Goal: Transaction & Acquisition: Purchase product/service

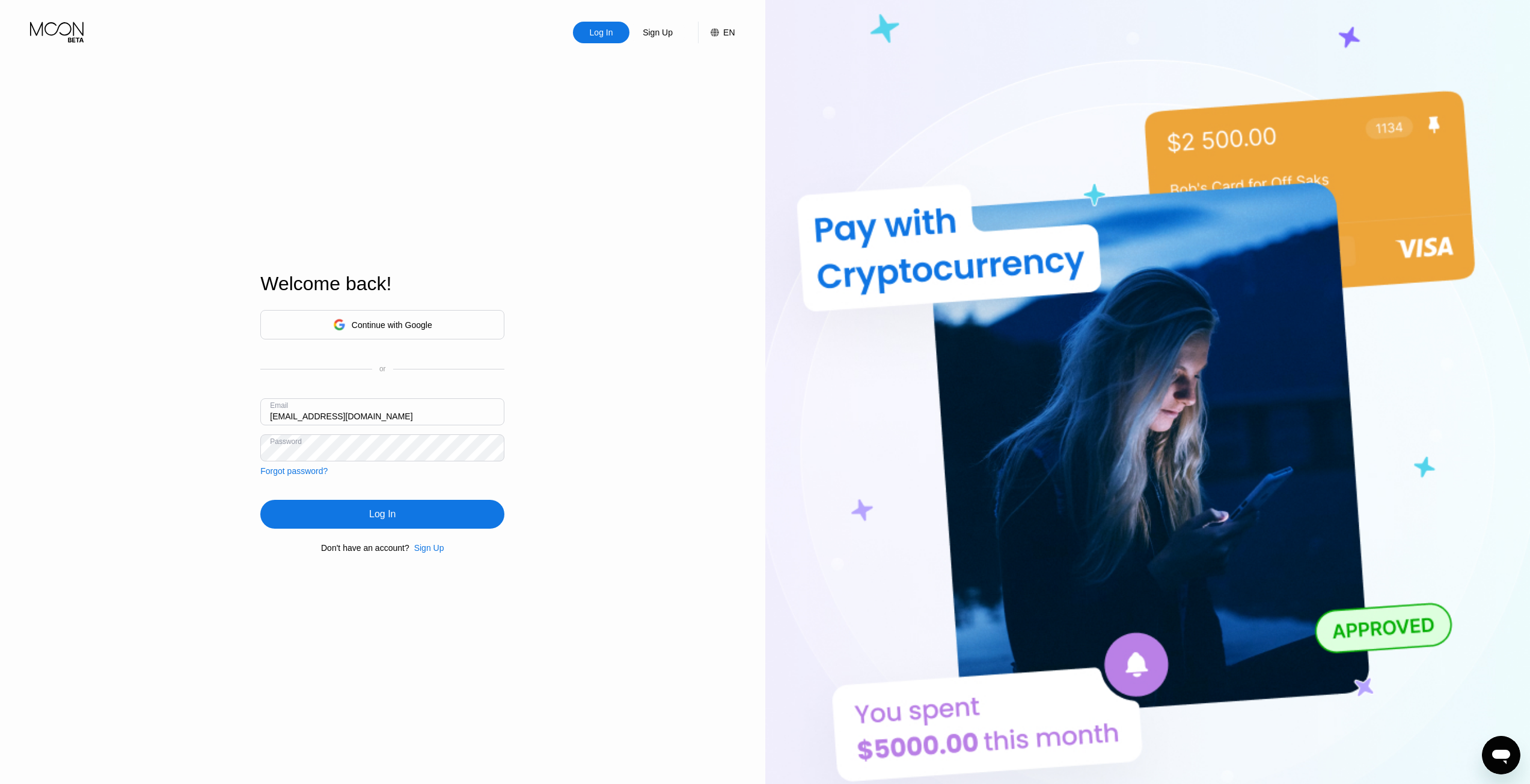
click at [384, 528] on div "Log In" at bounding box center [382, 514] width 244 height 29
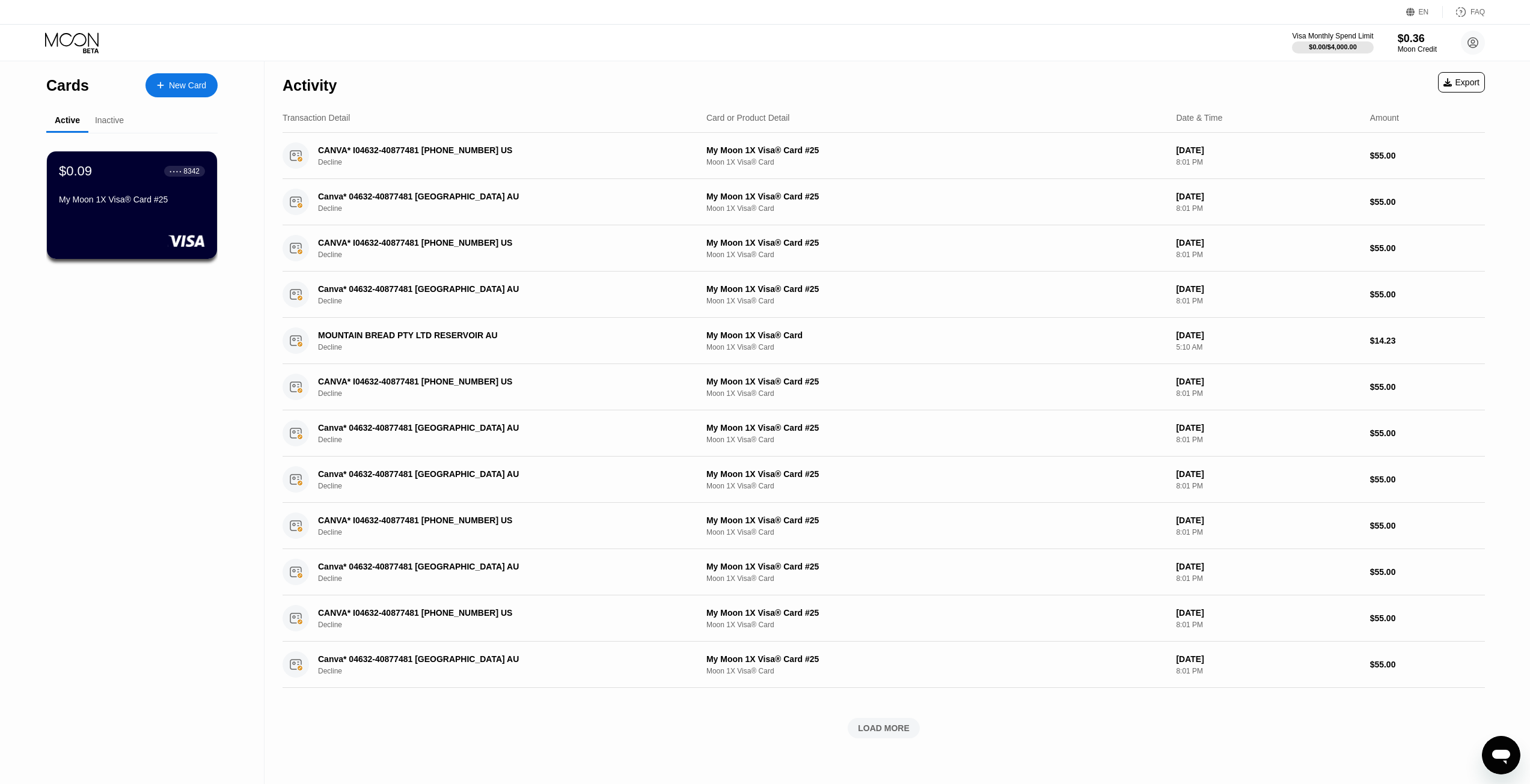
click at [121, 117] on div "Inactive" at bounding box center [109, 120] width 29 height 10
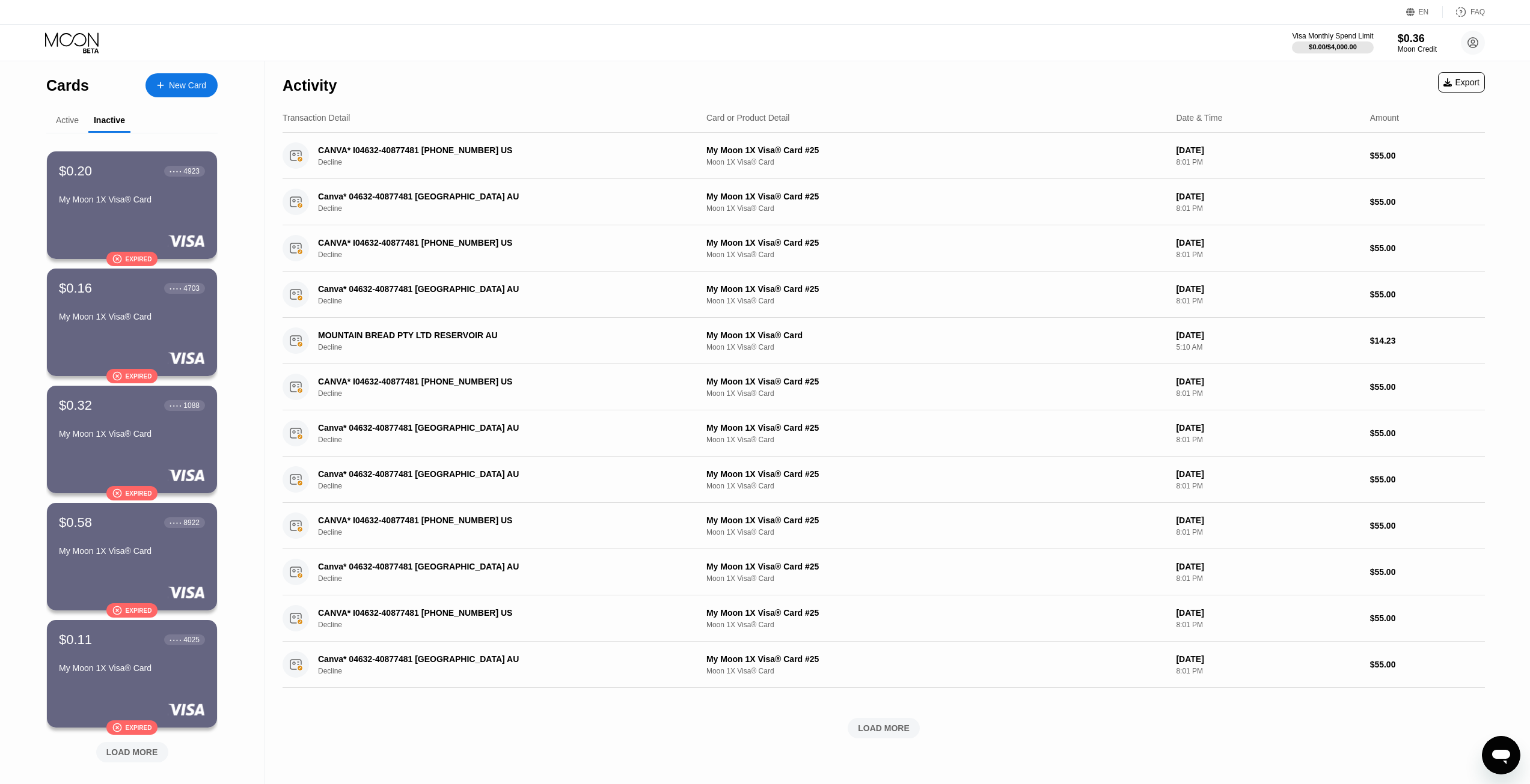
click at [69, 125] on div "Active" at bounding box center [67, 120] width 23 height 10
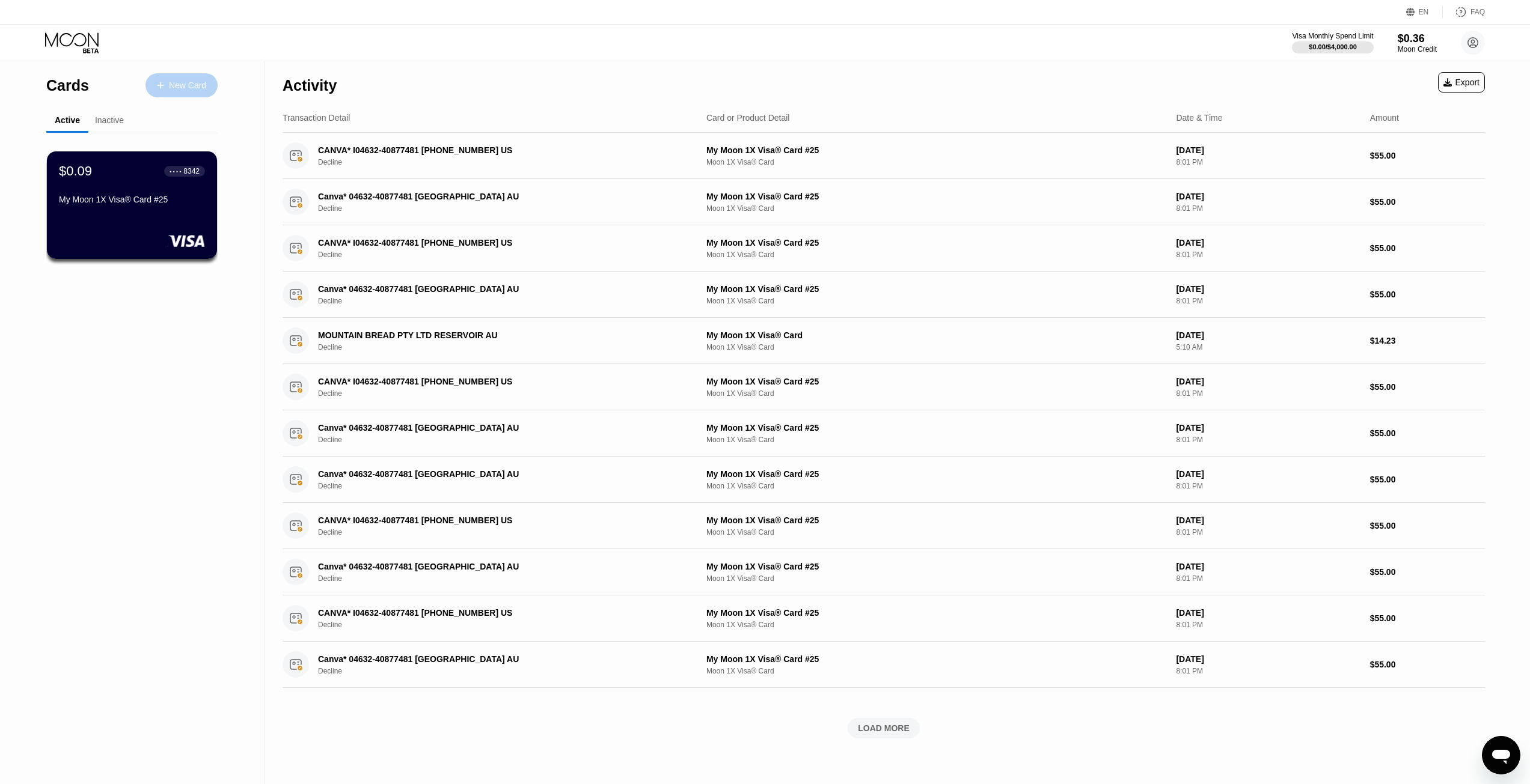
click at [196, 77] on div "New Card" at bounding box center [181, 85] width 72 height 24
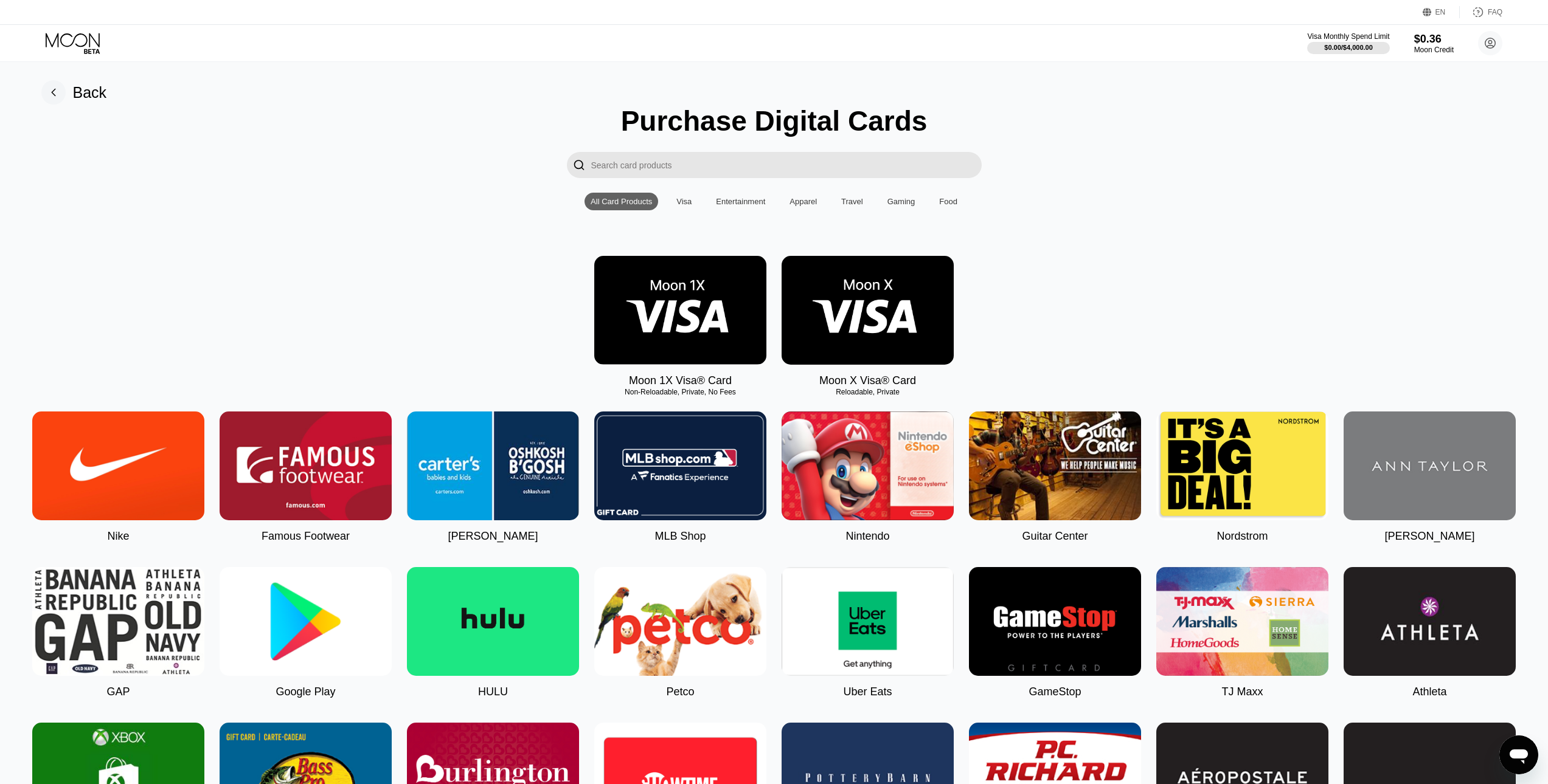
click at [715, 320] on img at bounding box center [681, 310] width 172 height 109
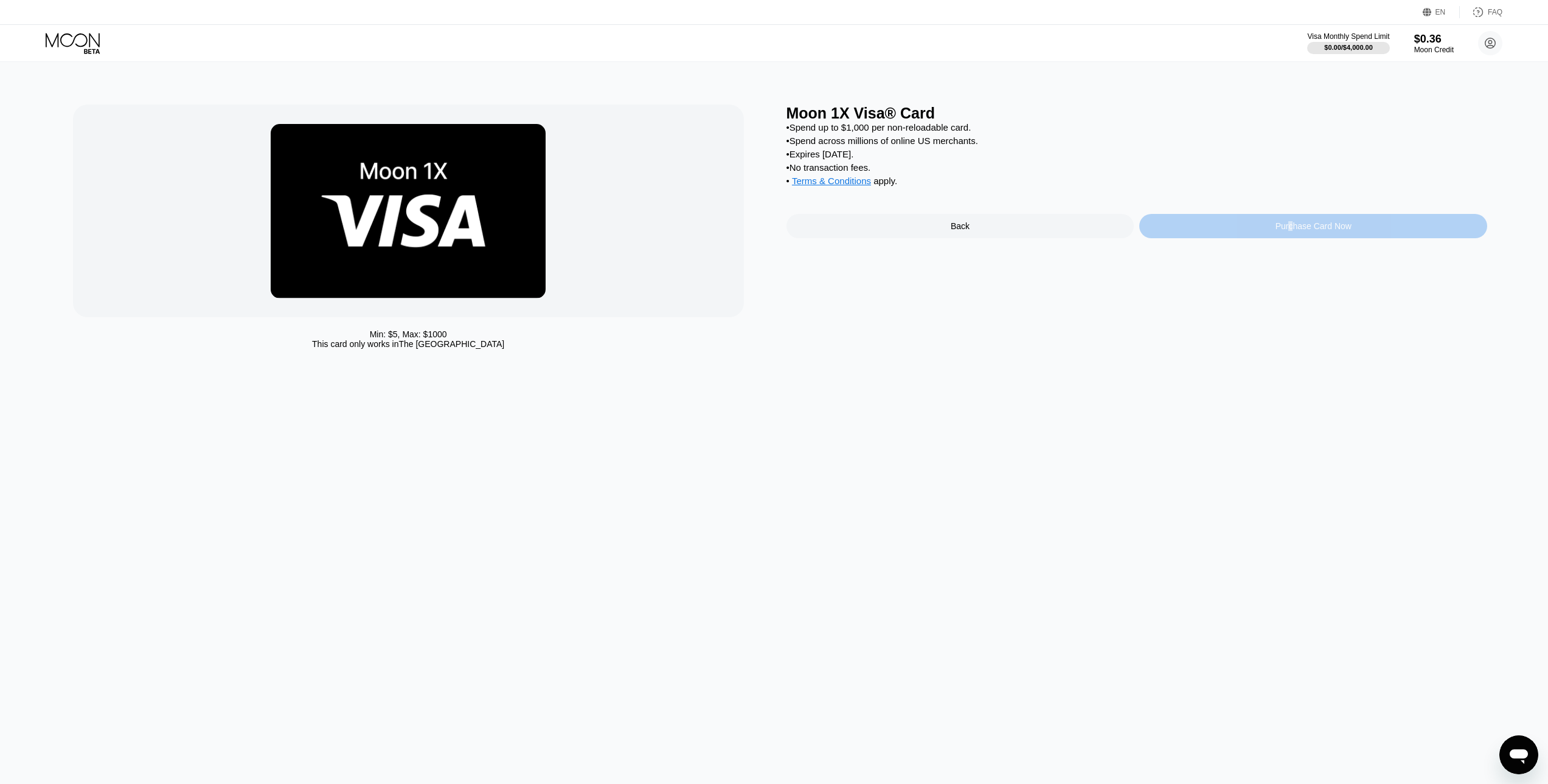
click at [1290, 231] on div "Purchase Card Now" at bounding box center [1313, 227] width 76 height 10
click at [1268, 238] on div "Purchase Card Now" at bounding box center [1313, 226] width 348 height 24
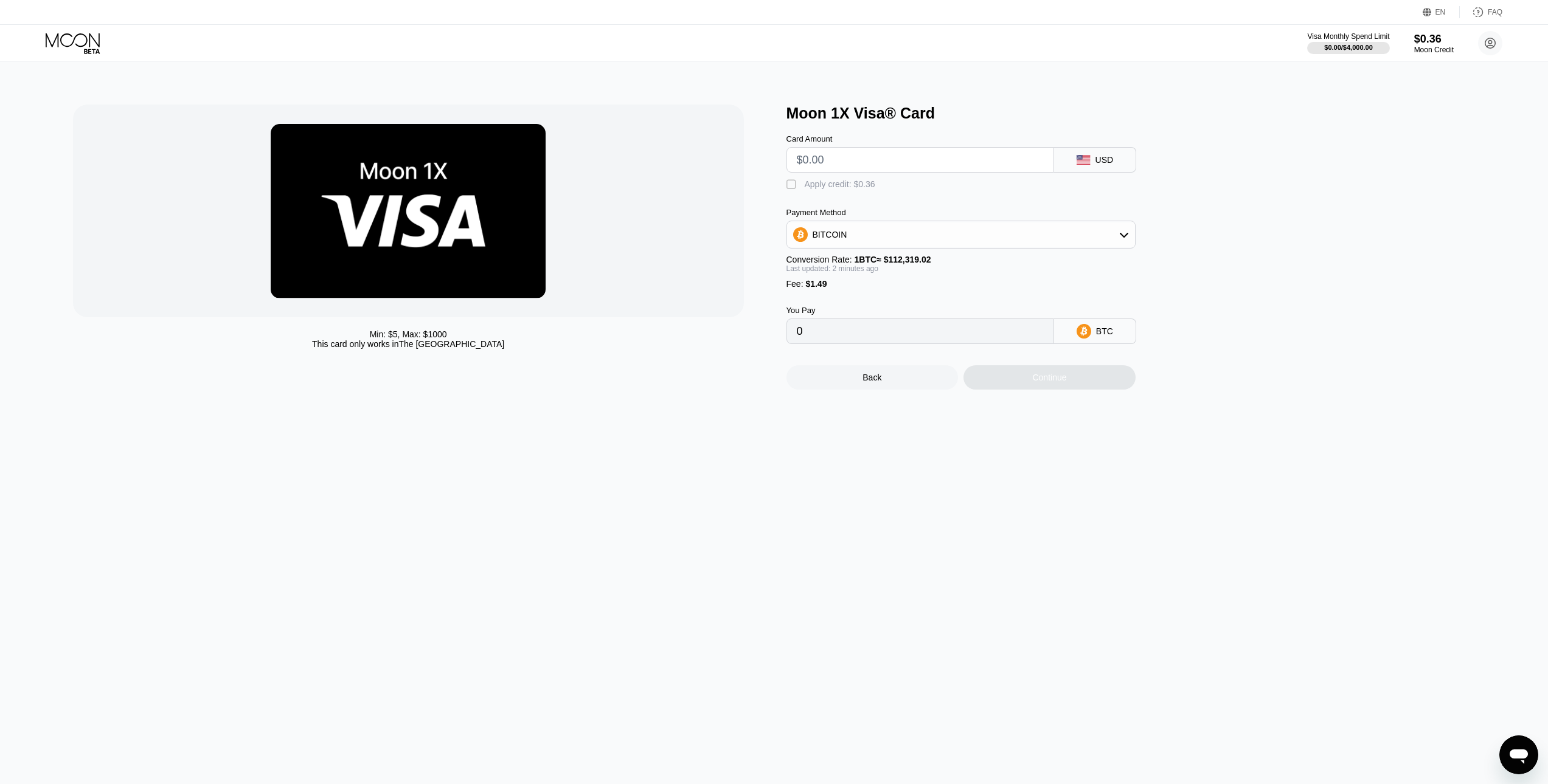
click at [972, 243] on div "BITCOIN" at bounding box center [960, 234] width 348 height 24
click at [883, 300] on div "USDT on TRON" at bounding box center [968, 295] width 315 height 10
type input "0.00"
click at [827, 160] on input "text" at bounding box center [920, 160] width 247 height 24
type input "$1"
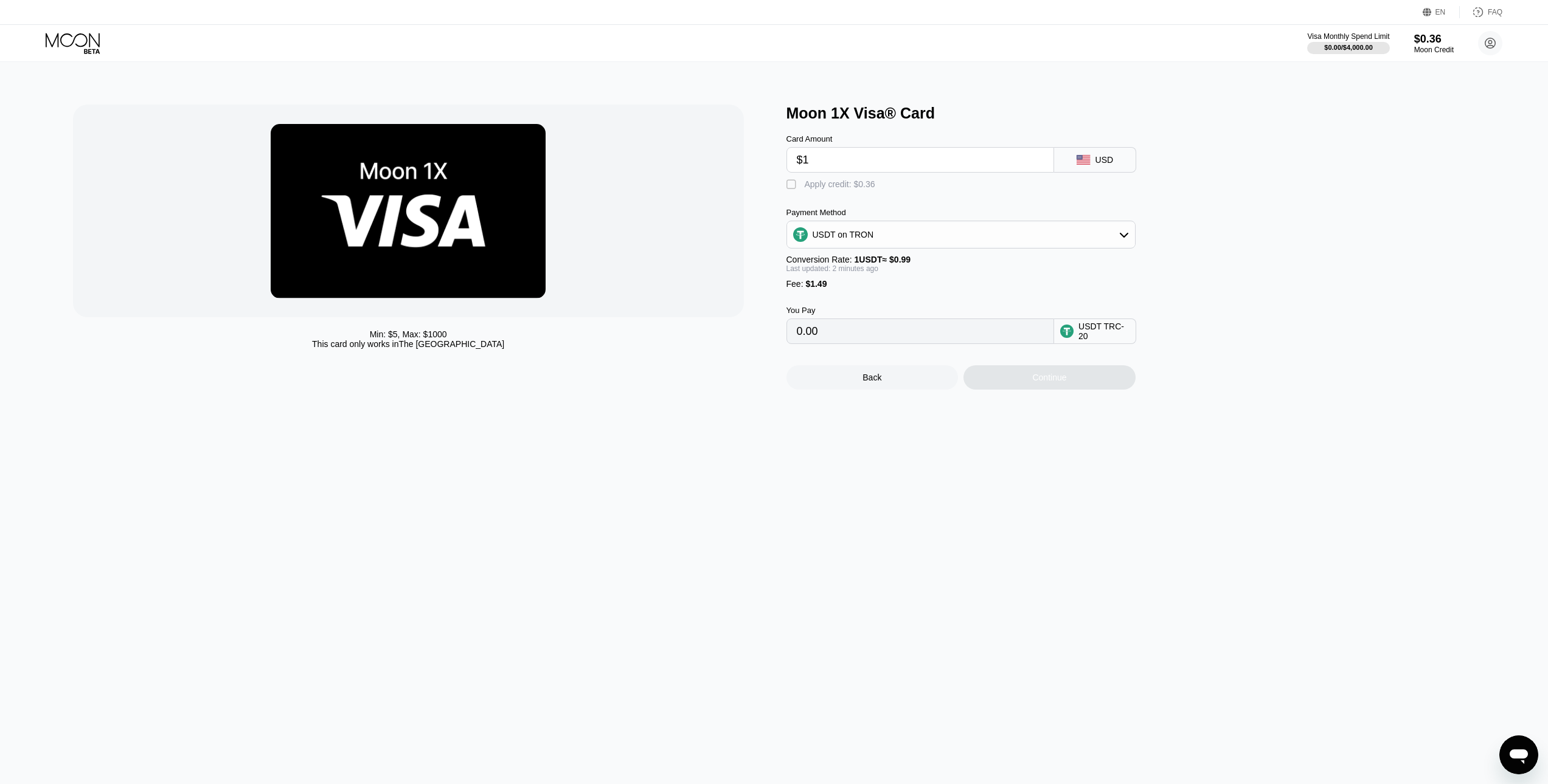
type input "2.52"
type input "$10"
type input "11.61"
type input "$10"
click at [1060, 383] on div "Continue" at bounding box center [1049, 378] width 34 height 10
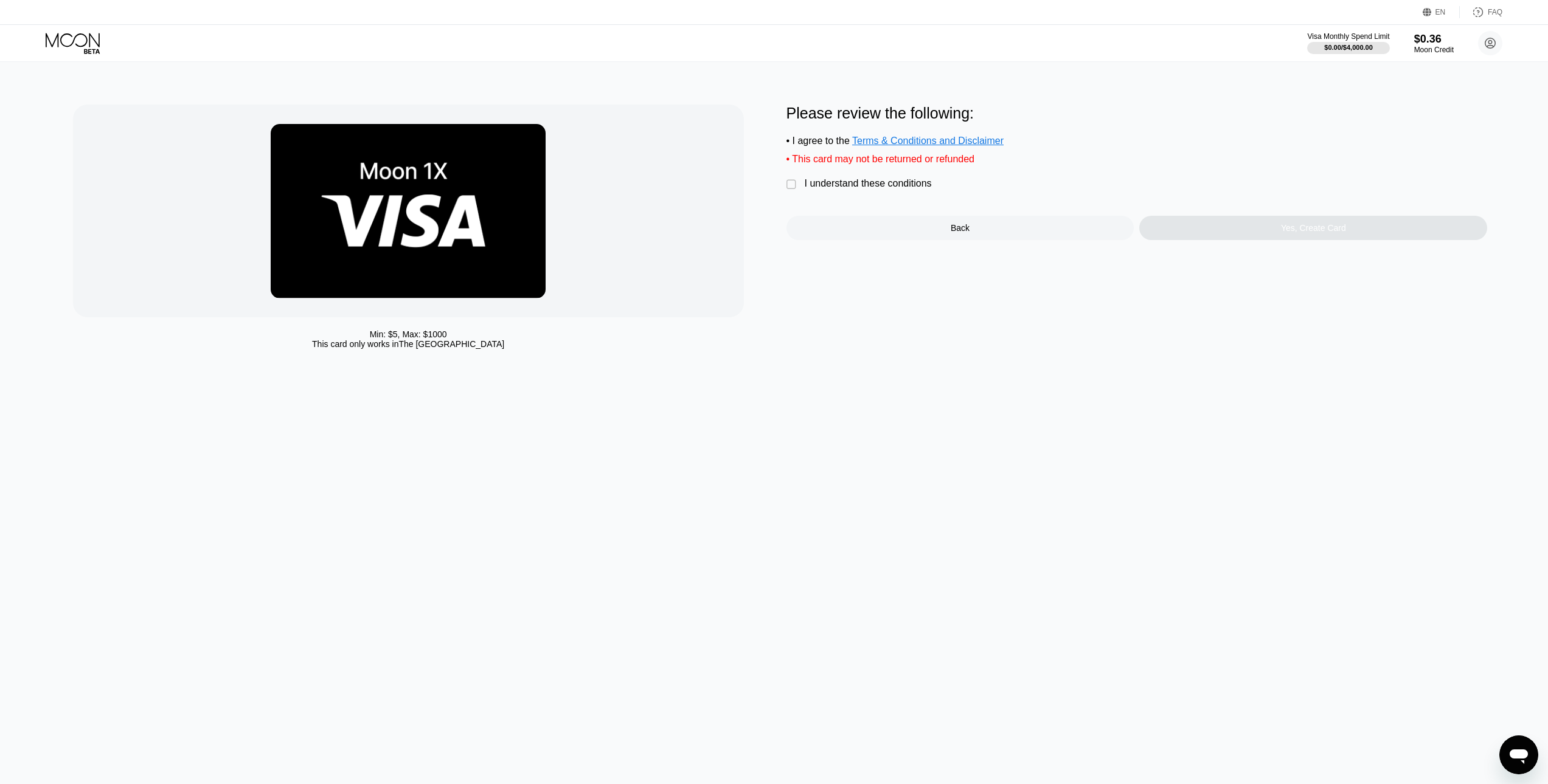
click at [849, 178] on div "Please review the following: • I agree to the Terms & Conditions and Disclaimer…" at bounding box center [1136, 172] width 701 height 135
click at [811, 205] on div "Please review the following: • I agree to the Terms & Conditions and Disclaimer…" at bounding box center [1136, 172] width 701 height 135
click at [809, 189] on div "I understand these conditions" at bounding box center [869, 184] width 127 height 11
click at [1254, 238] on div "Yes, Create Card" at bounding box center [1313, 228] width 348 height 24
click at [951, 233] on div "Back" at bounding box center [960, 228] width 19 height 10
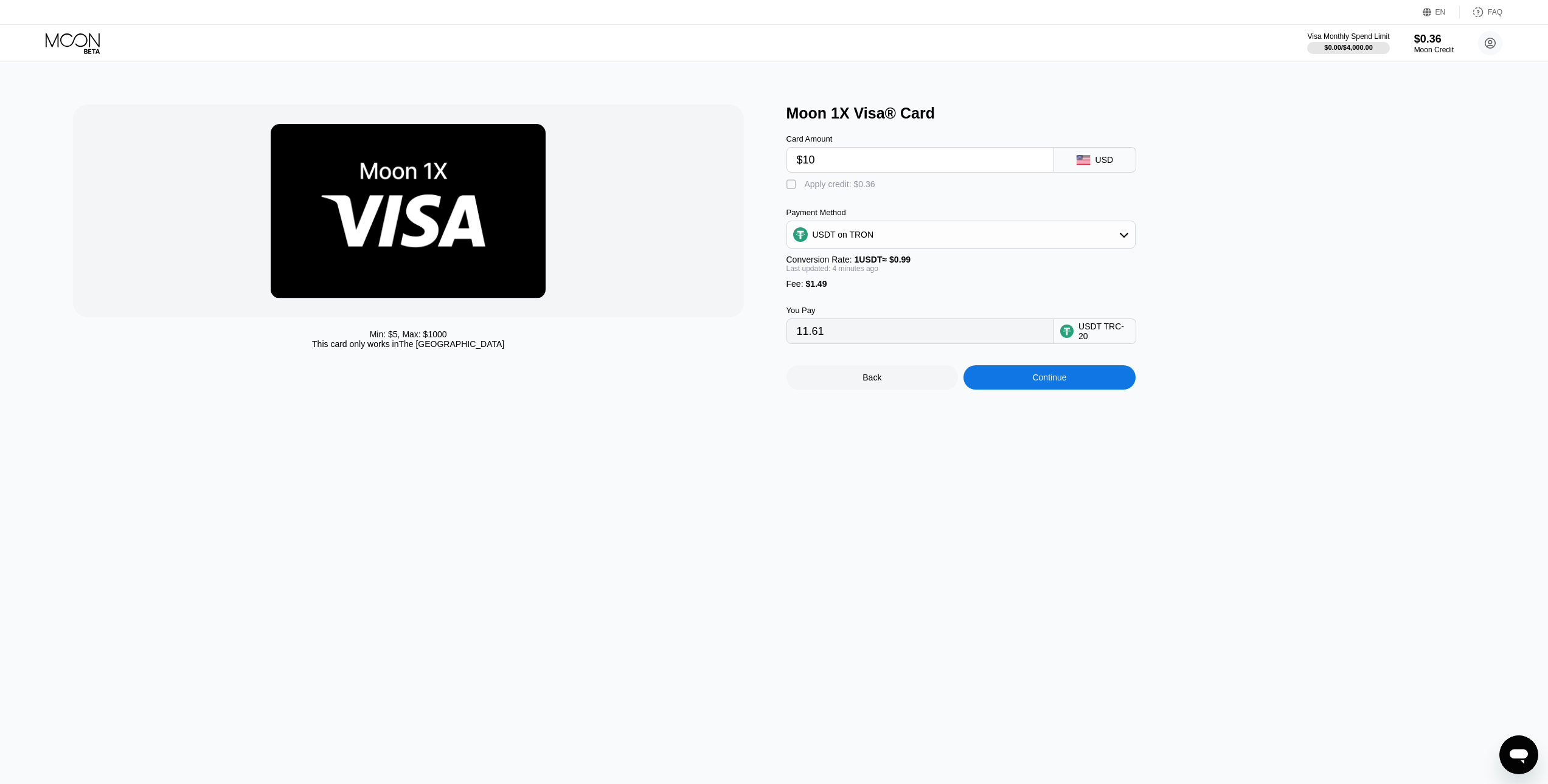
click at [847, 165] on input "$10" at bounding box center [920, 160] width 247 height 24
type input "$1"
type input "2.52"
type input "0.00"
type input "$9"
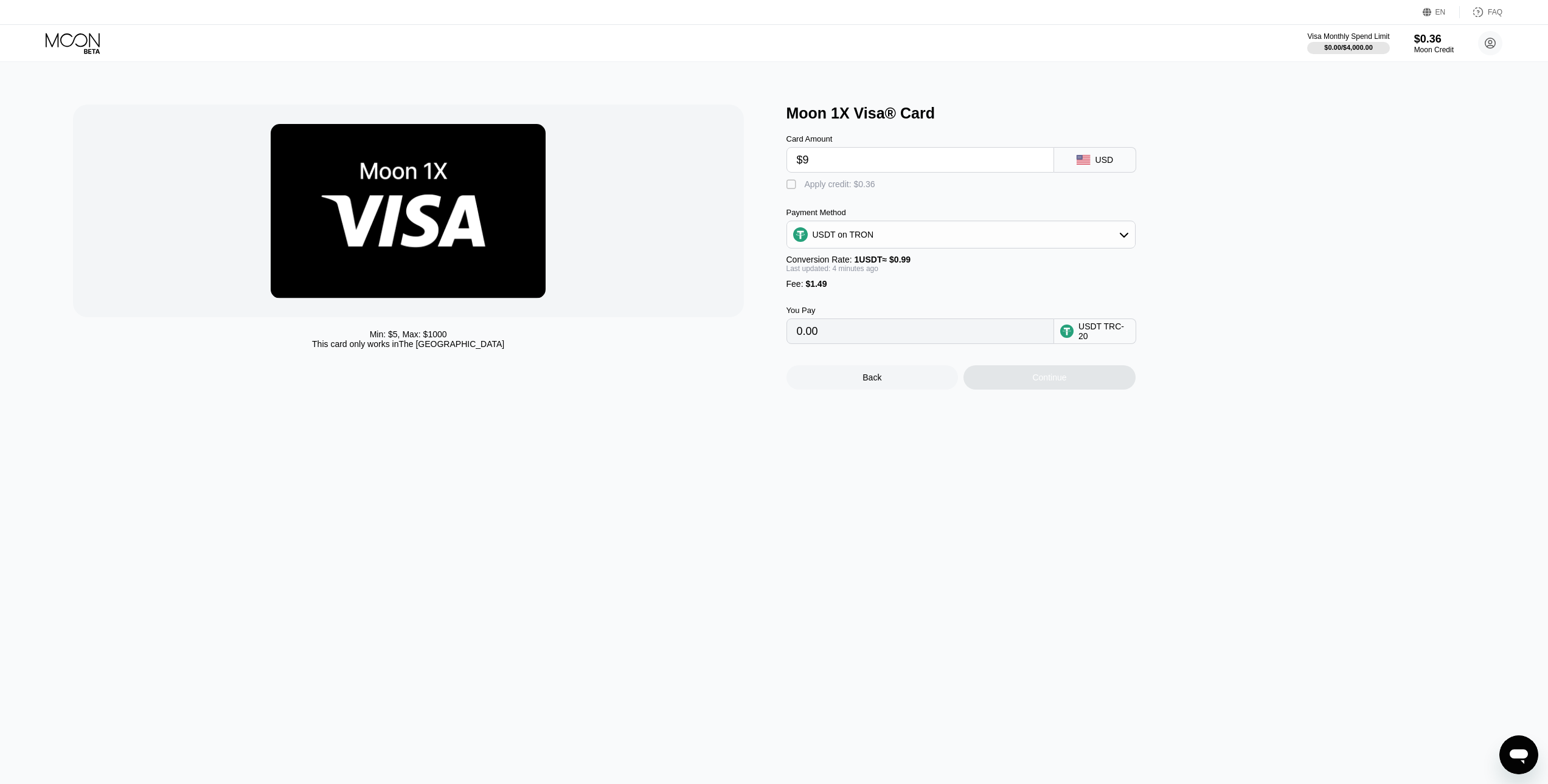
type input "10.60"
type input "$9"
click at [1067, 390] on div "Continue" at bounding box center [1050, 377] width 172 height 24
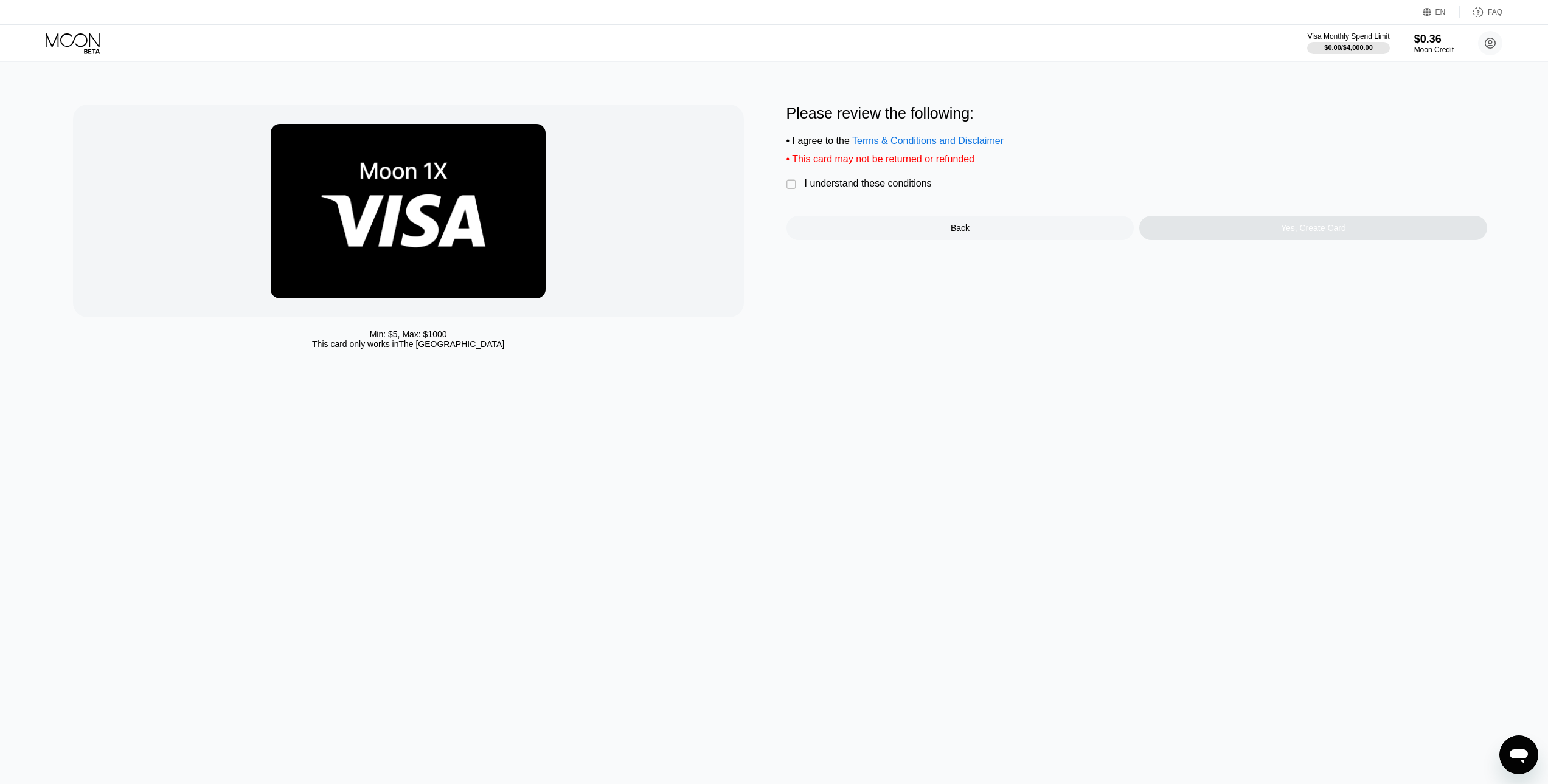
click at [834, 184] on div "Please review the following: • I agree to the Terms & Conditions and Disclaimer…" at bounding box center [1136, 172] width 701 height 135
click at [834, 189] on div "I understand these conditions" at bounding box center [869, 184] width 127 height 11
click at [1217, 225] on div "Yes, Create Card" at bounding box center [1313, 228] width 348 height 24
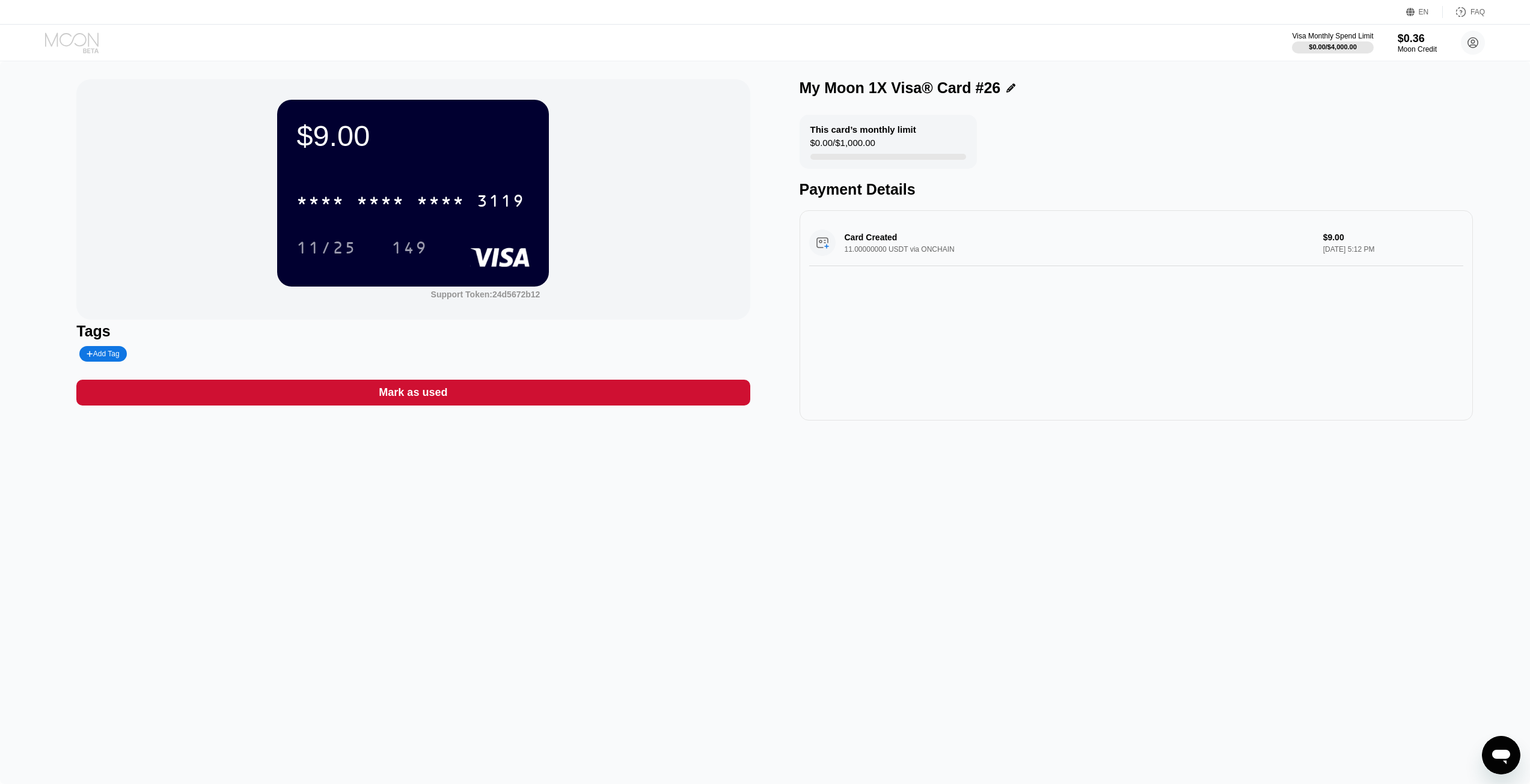
click at [75, 49] on icon at bounding box center [73, 43] width 56 height 21
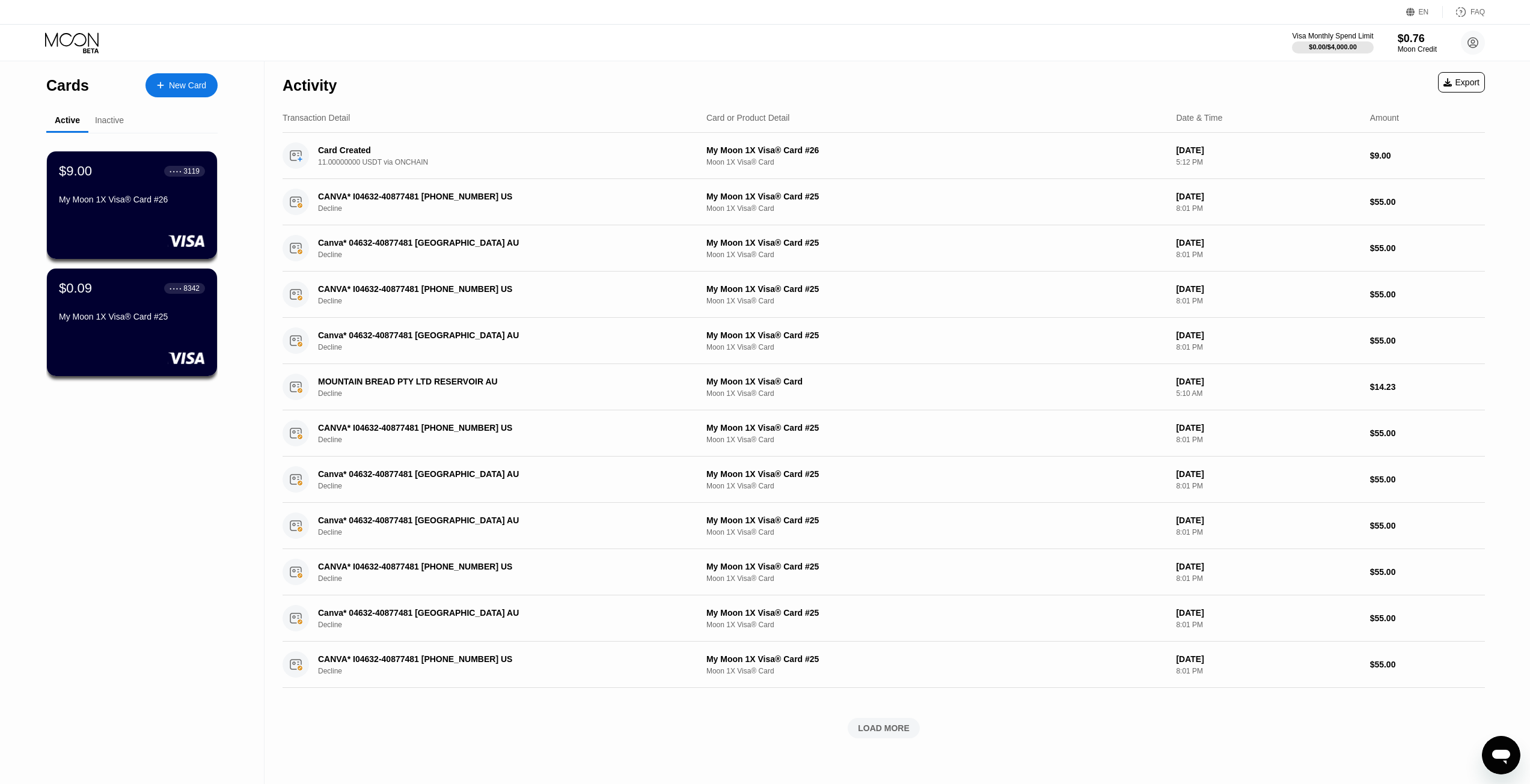
click at [104, 216] on div "$9.00 ● ● ● ● 3119 My Moon 1X Visa® Card #26" at bounding box center [132, 205] width 170 height 107
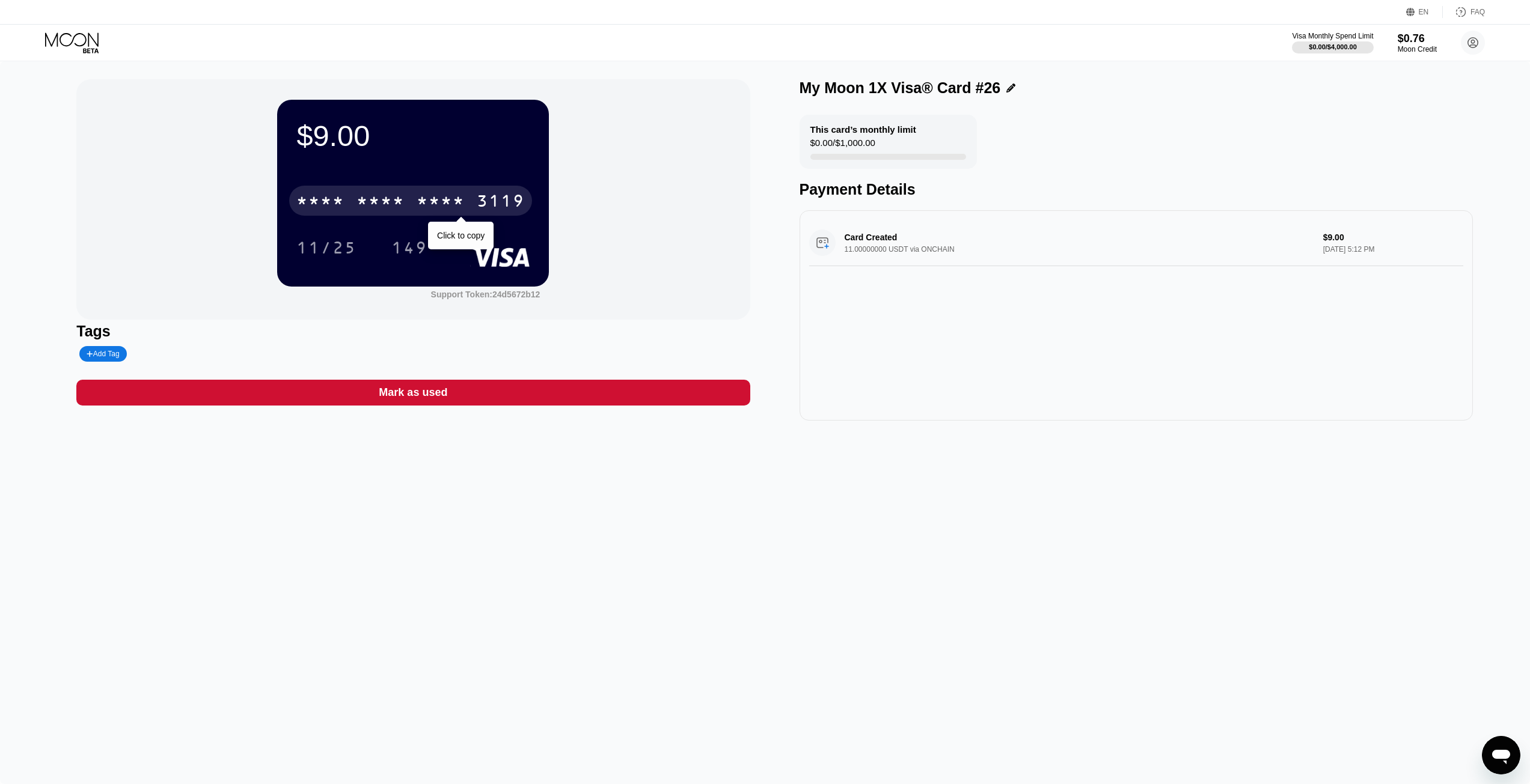
click at [404, 189] on div "* * * * * * * * * * * * 3119" at bounding box center [410, 200] width 243 height 30
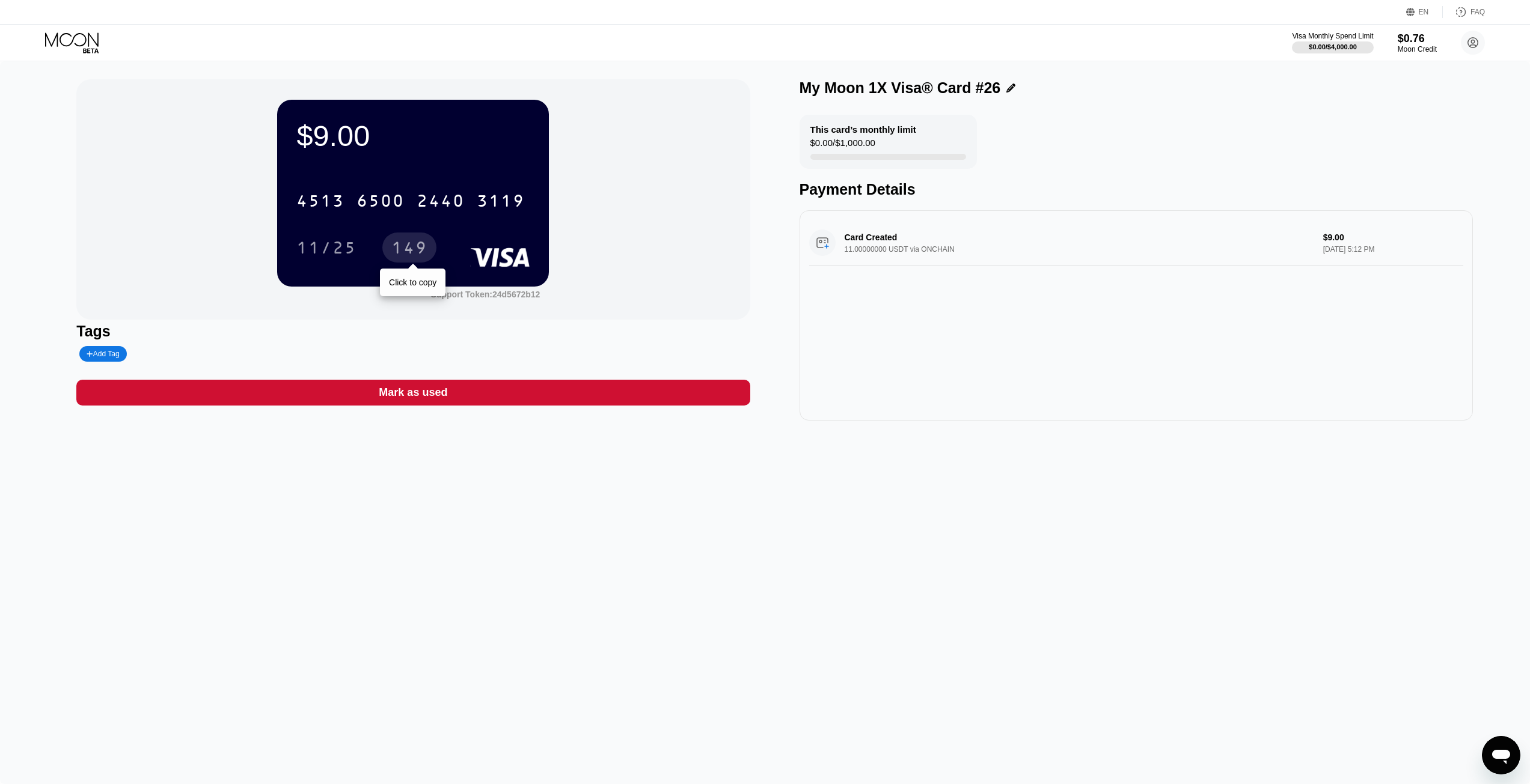
click at [398, 241] on div "149" at bounding box center [409, 247] width 54 height 30
click at [56, 41] on icon at bounding box center [73, 43] width 56 height 21
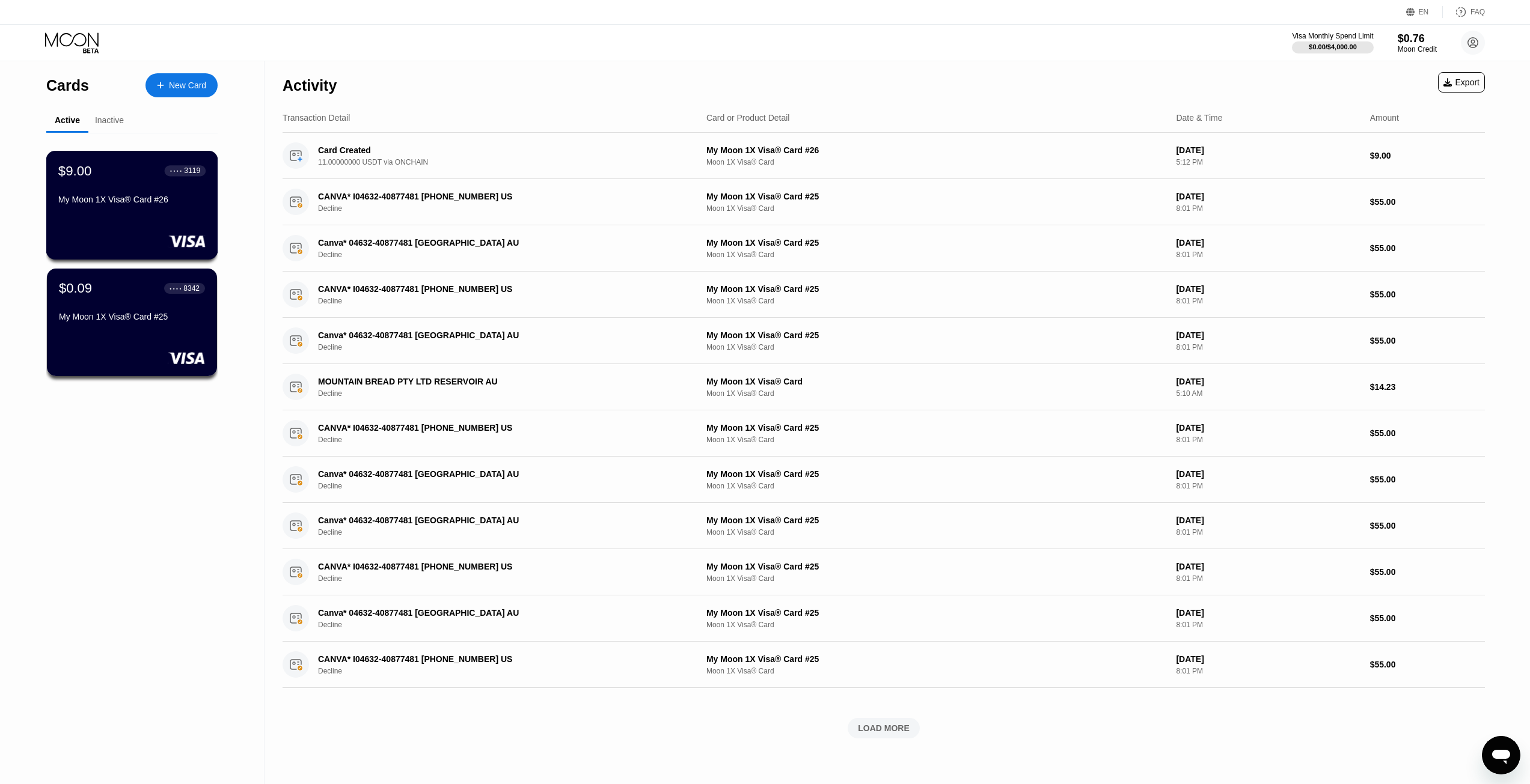
click at [120, 194] on div "$9.00 ● ● ● ● 3119 My Moon 1X Visa® Card #26" at bounding box center [131, 186] width 148 height 46
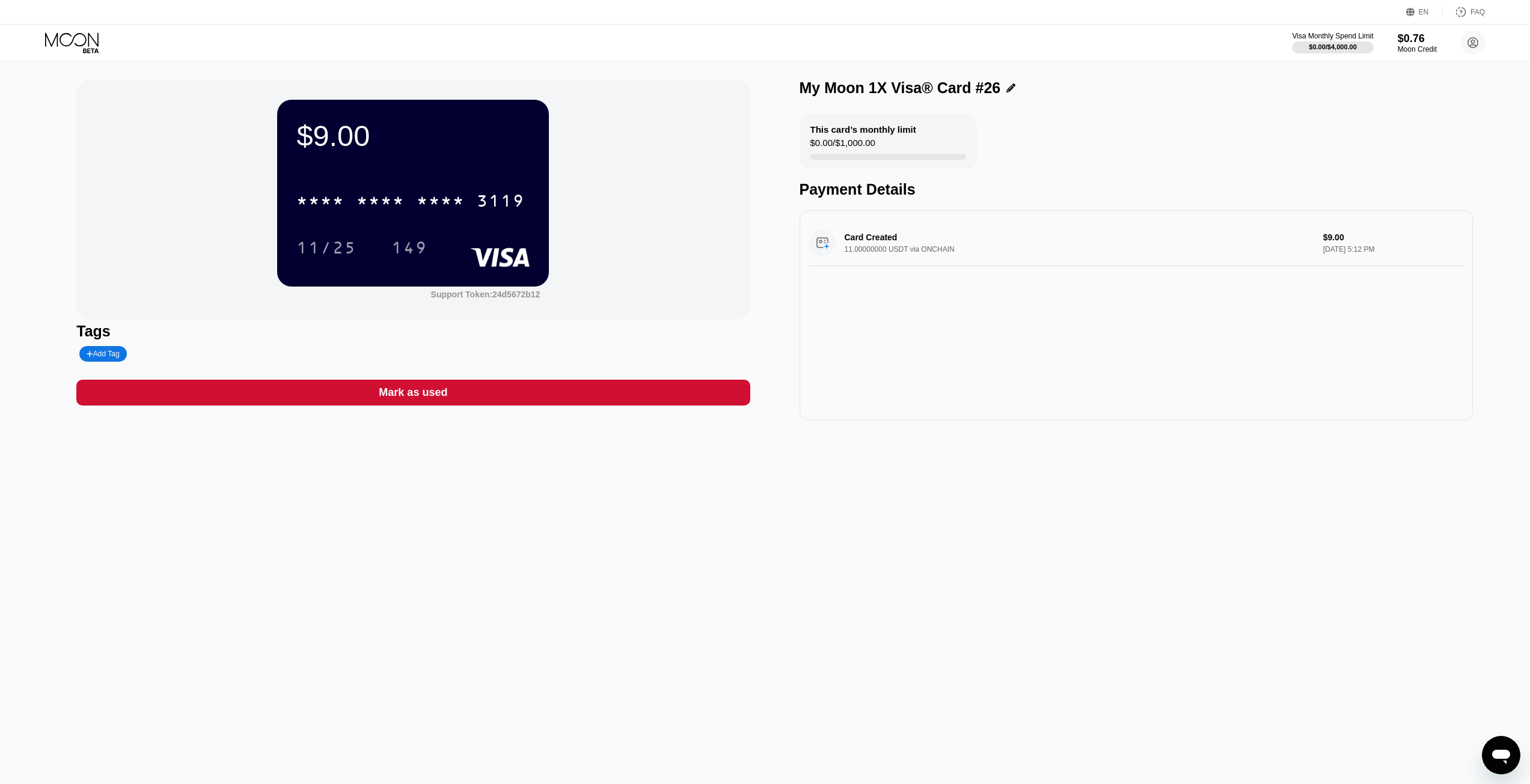
click at [887, 240] on div "Card Created 11.00000000 USDT via ONCHAIN $9.00 [DATE] 5:12 PM" at bounding box center [1136, 242] width 654 height 46
click at [1362, 253] on div "Card Created 11.00000000 USDT via ONCHAIN $9.00 [DATE] 5:12 PM" at bounding box center [1136, 242] width 654 height 46
click at [854, 141] on div "$0.00 / $1,000.00" at bounding box center [842, 146] width 65 height 16
click at [57, 50] on icon at bounding box center [73, 43] width 56 height 21
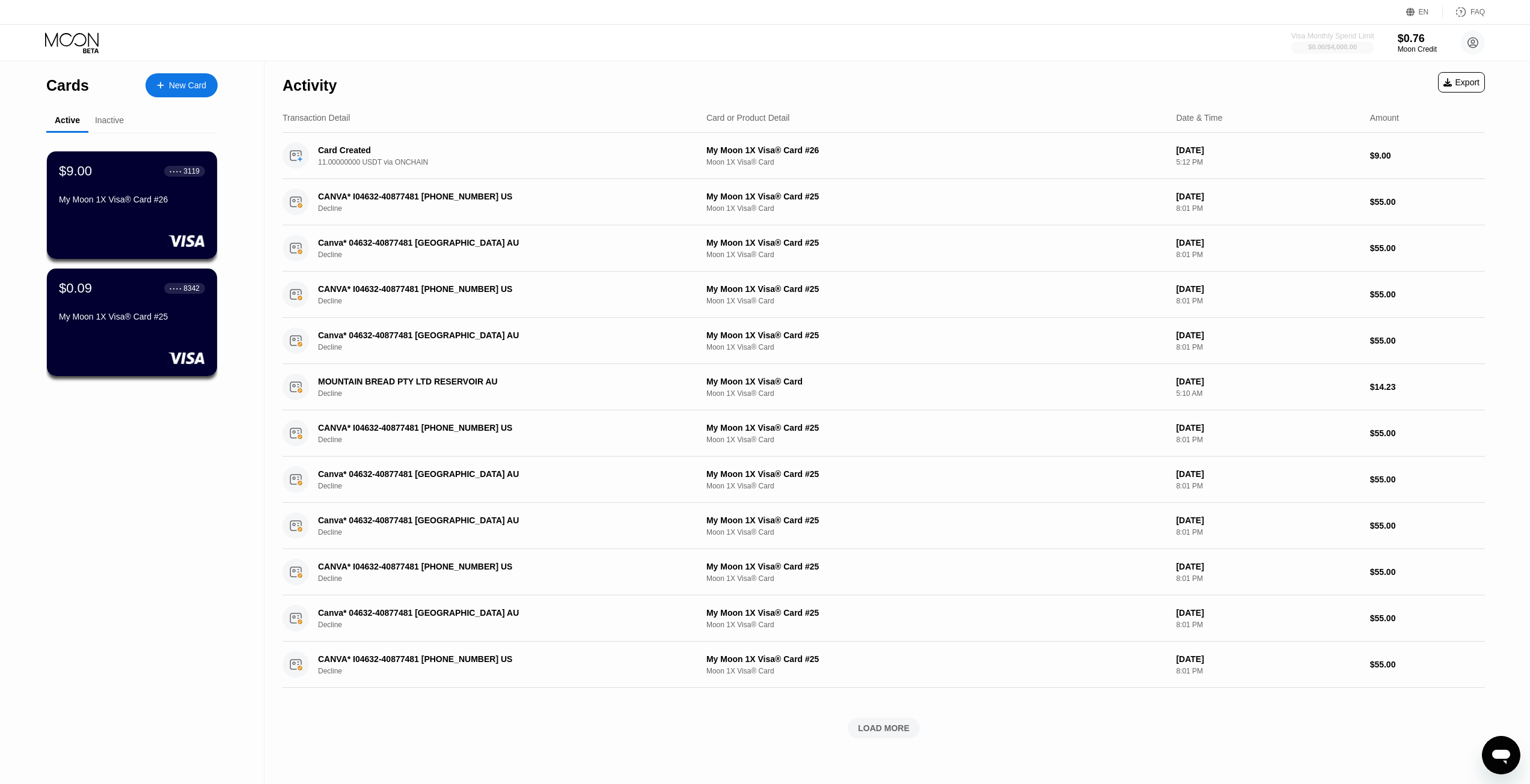
click at [1320, 35] on div "Visa Monthly Spend Limit" at bounding box center [1333, 36] width 83 height 9
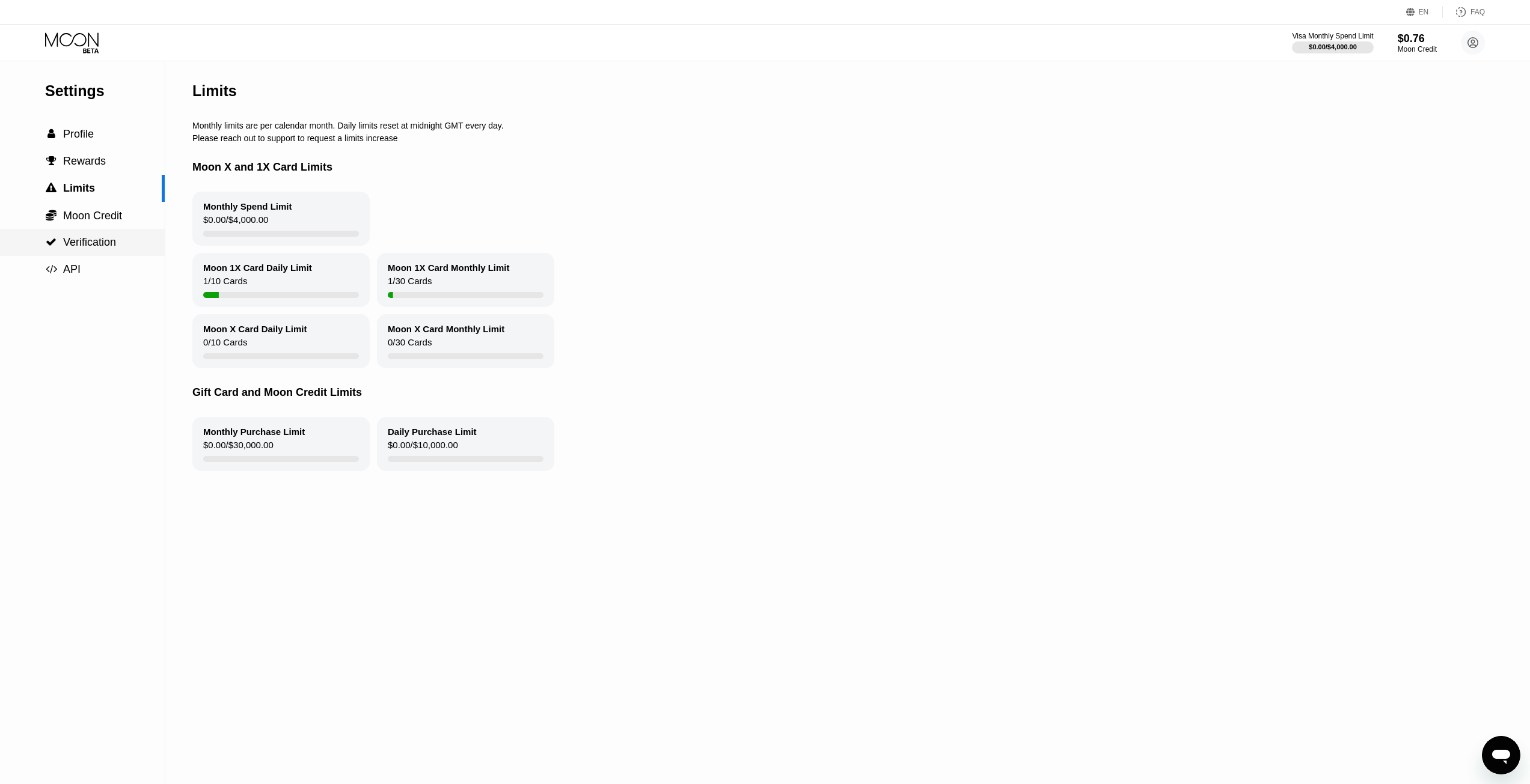
click at [107, 242] on span "Verification" at bounding box center [89, 242] width 53 height 12
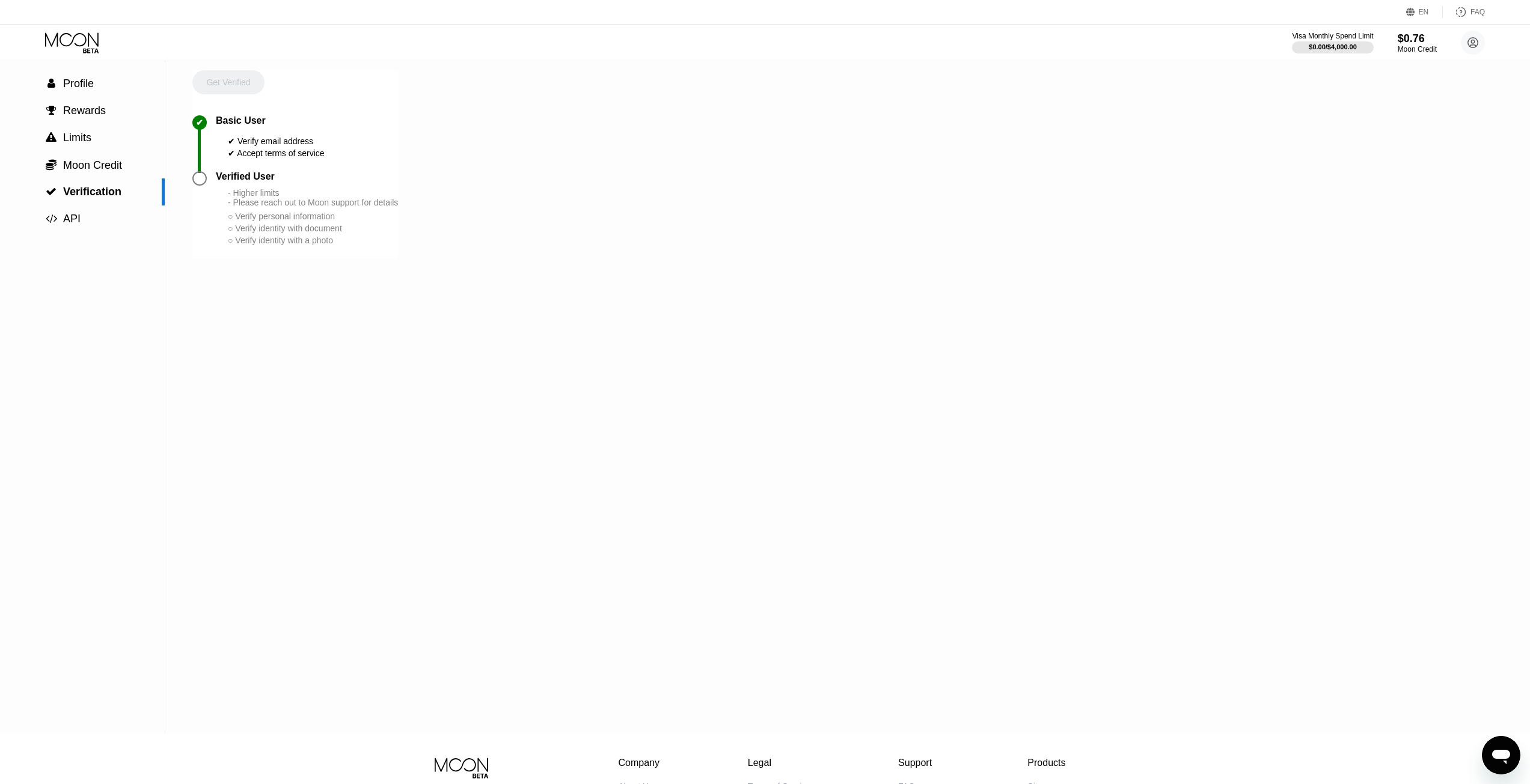
scroll to position [4, 0]
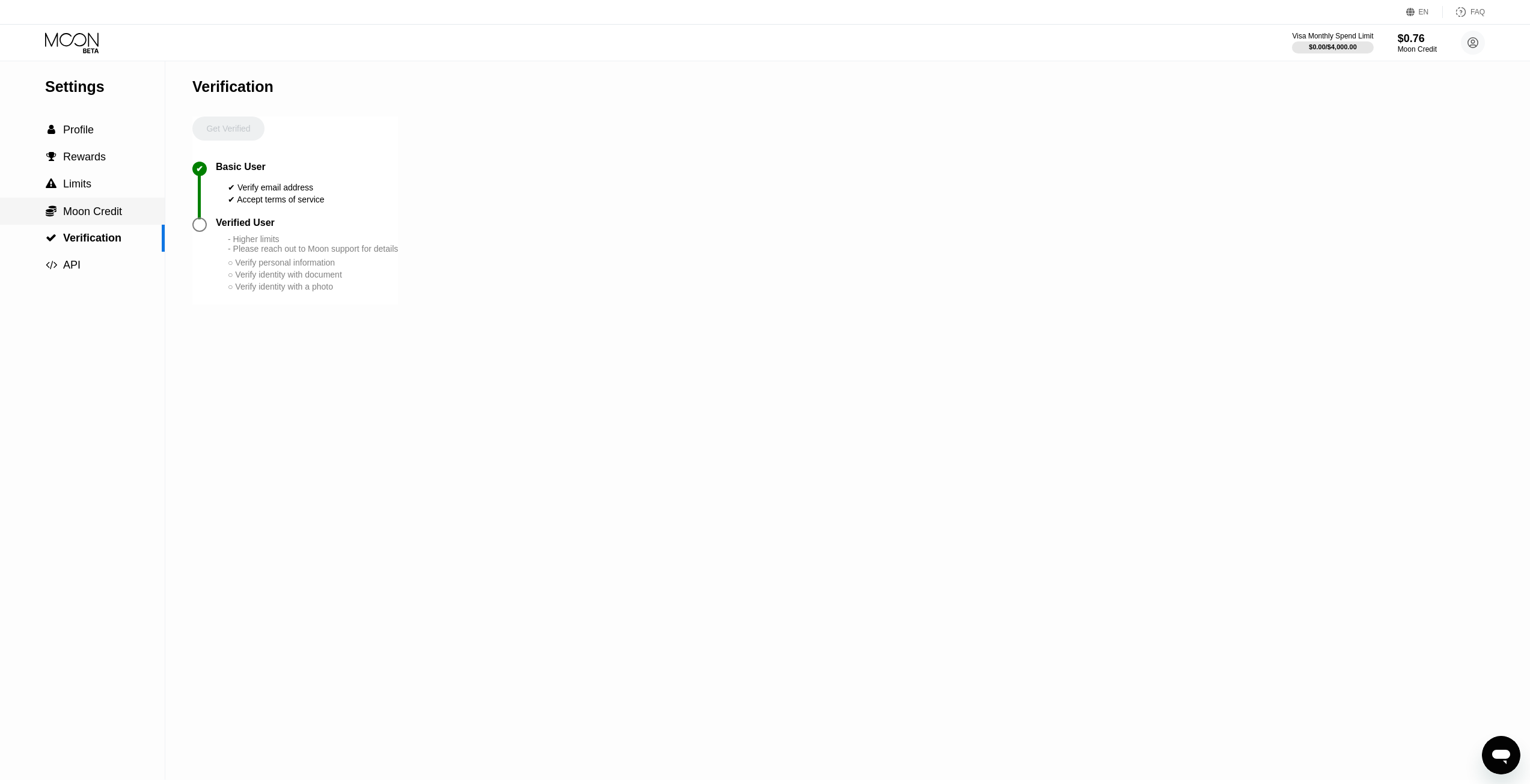
click at [81, 218] on span "Moon Credit" at bounding box center [92, 211] width 59 height 12
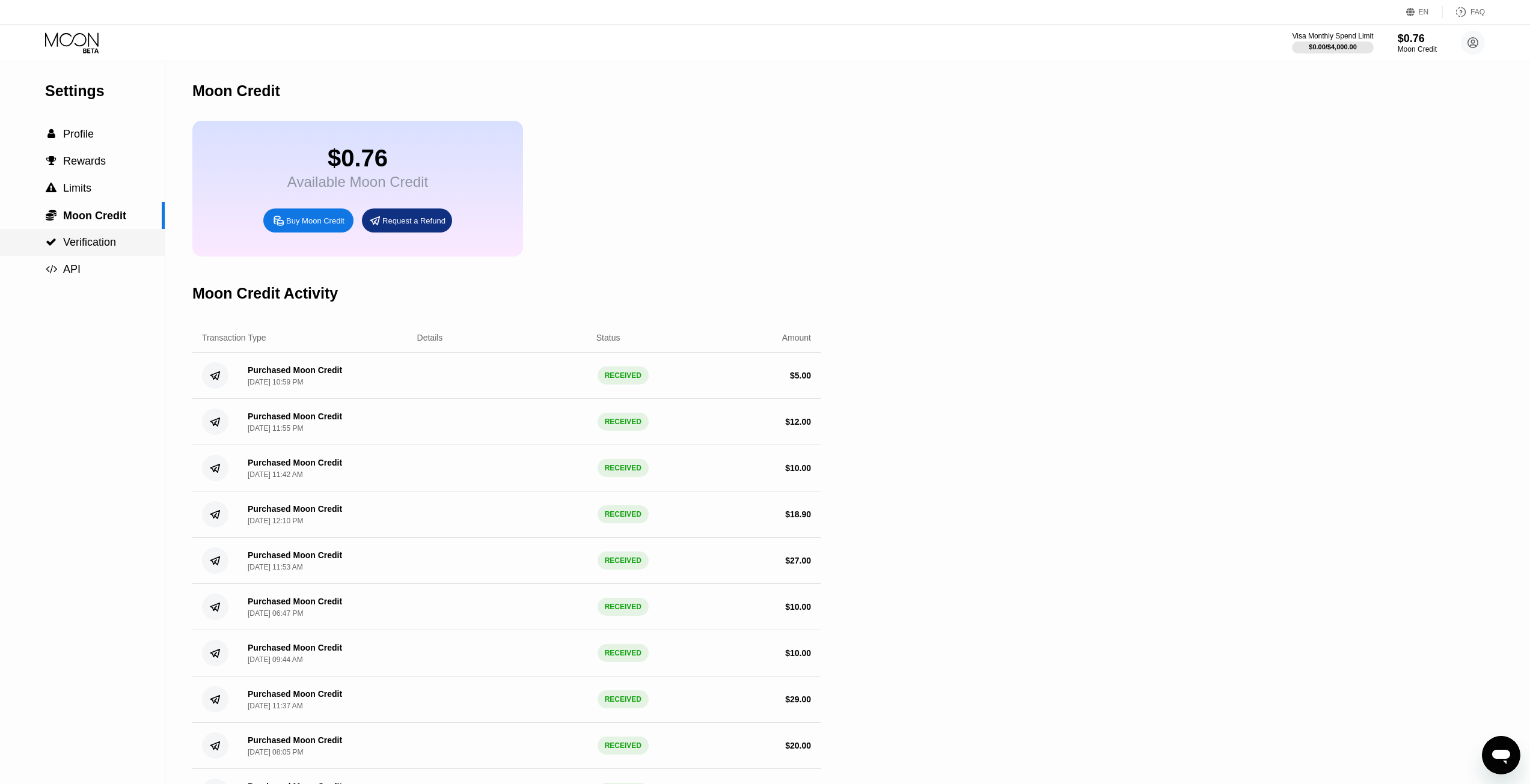
click at [81, 243] on span "Verification" at bounding box center [89, 242] width 53 height 12
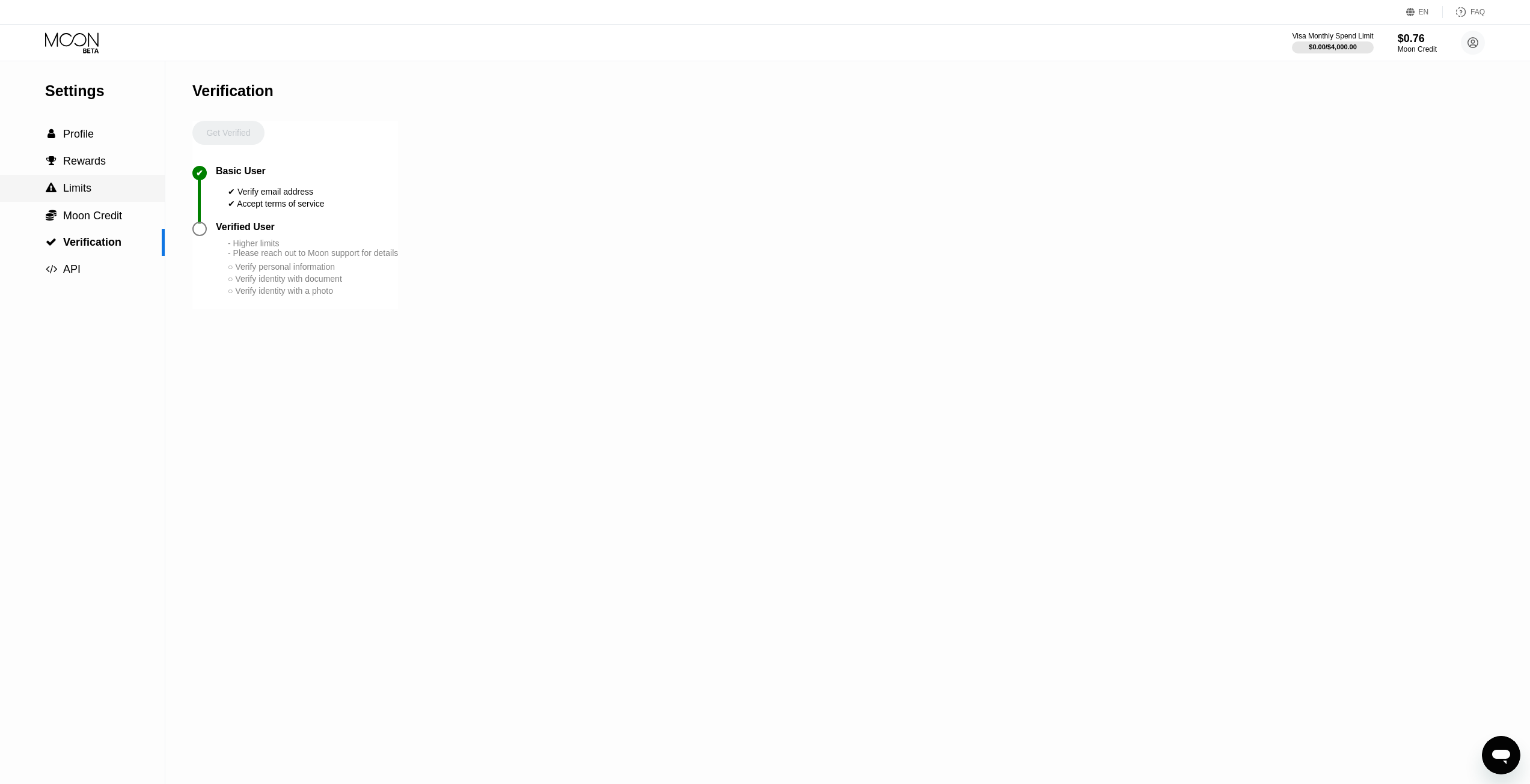
click at [86, 202] on div " Limits" at bounding box center [82, 188] width 165 height 27
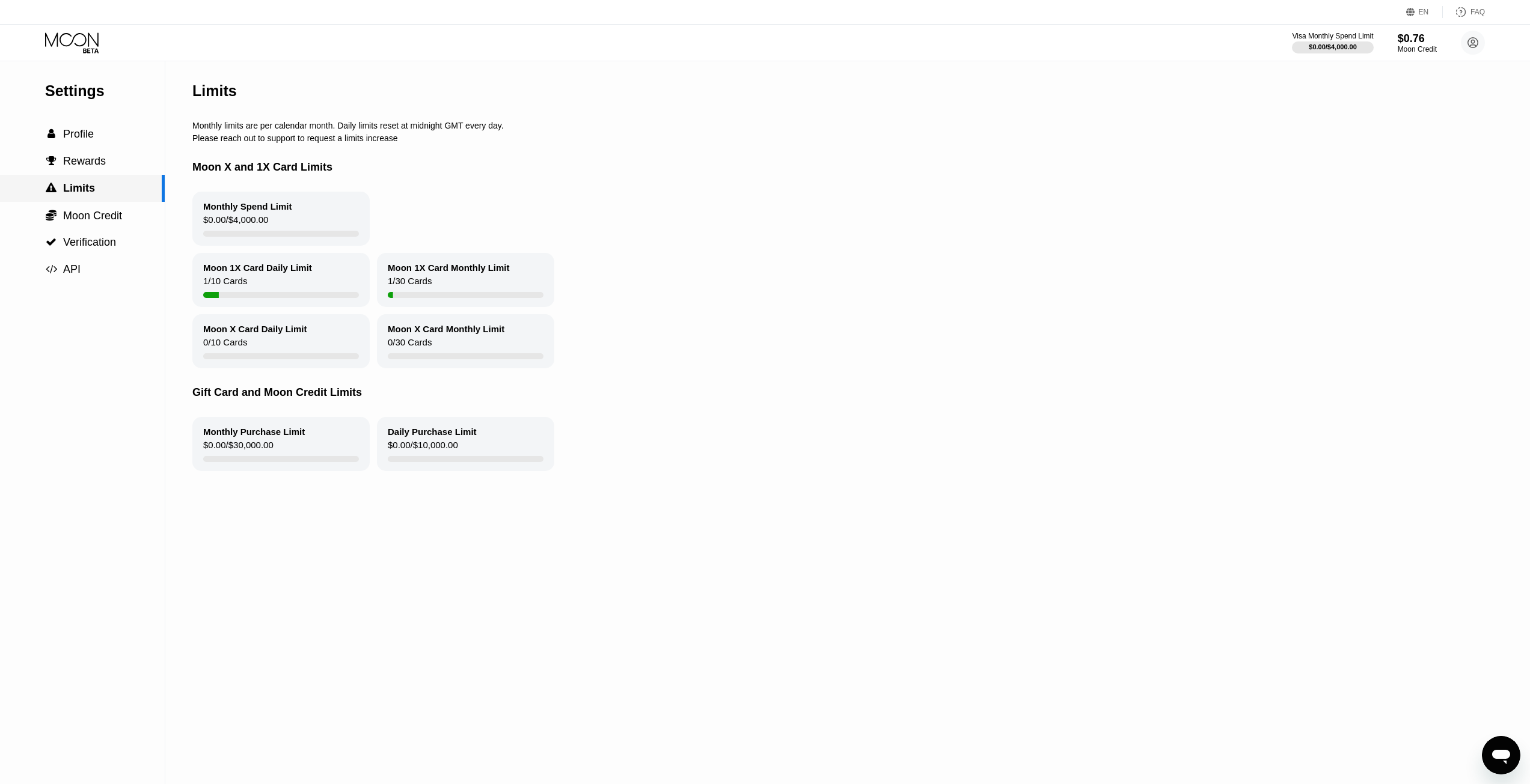
click at [102, 179] on div " Limits" at bounding box center [82, 188] width 165 height 27
click at [102, 151] on div " Rewards" at bounding box center [82, 162] width 165 height 27
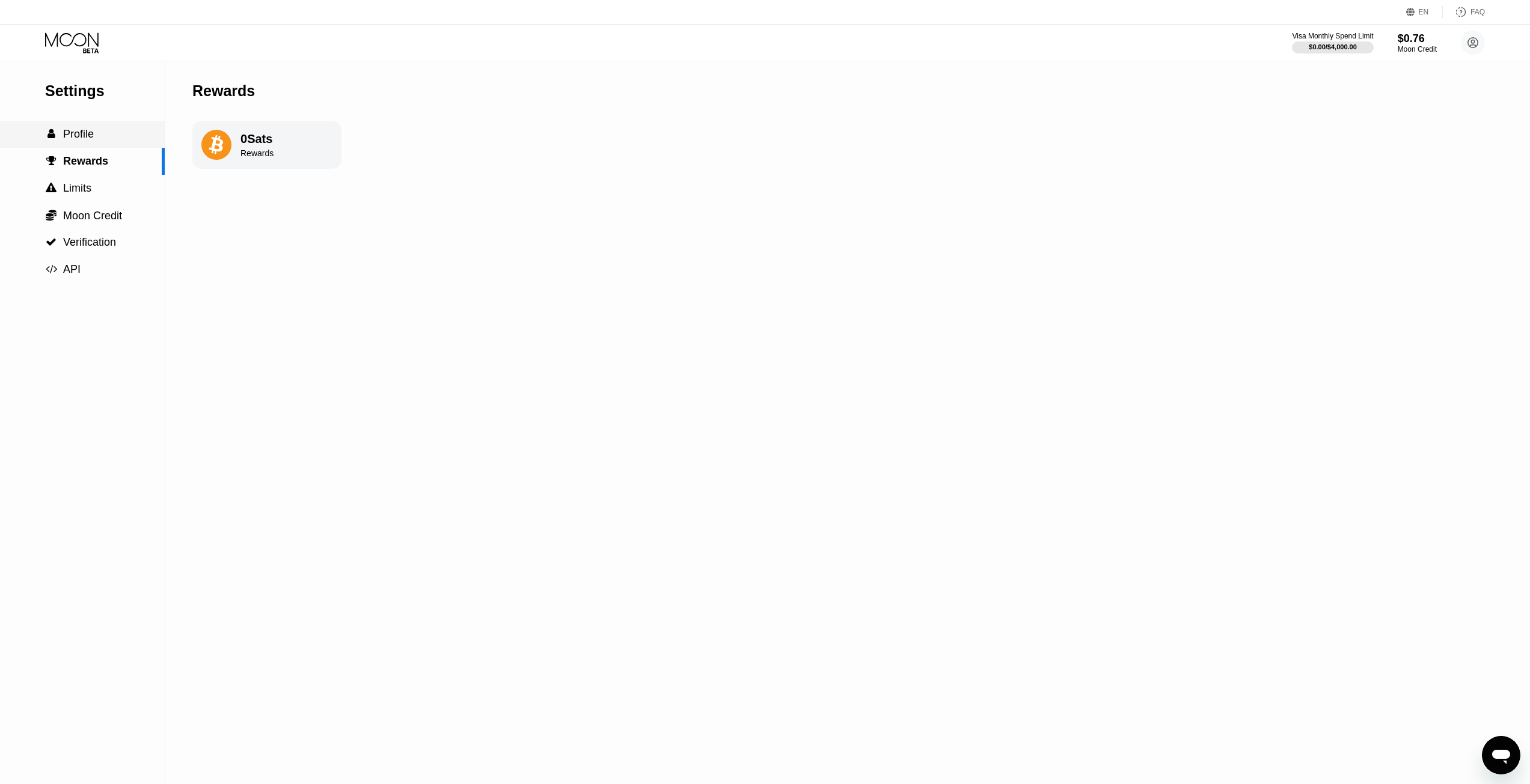
click at [80, 140] on span "Profile" at bounding box center [78, 133] width 31 height 12
click at [259, 211] on div "Lightning" at bounding box center [254, 199] width 122 height 24
click at [244, 250] on div "On-Chain" at bounding box center [253, 247] width 109 height 9
click at [245, 299] on div "Save" at bounding box center [230, 291] width 76 height 24
click at [93, 135] on span "Profile" at bounding box center [80, 133] width 34 height 12
